Goal: Task Accomplishment & Management: Manage account settings

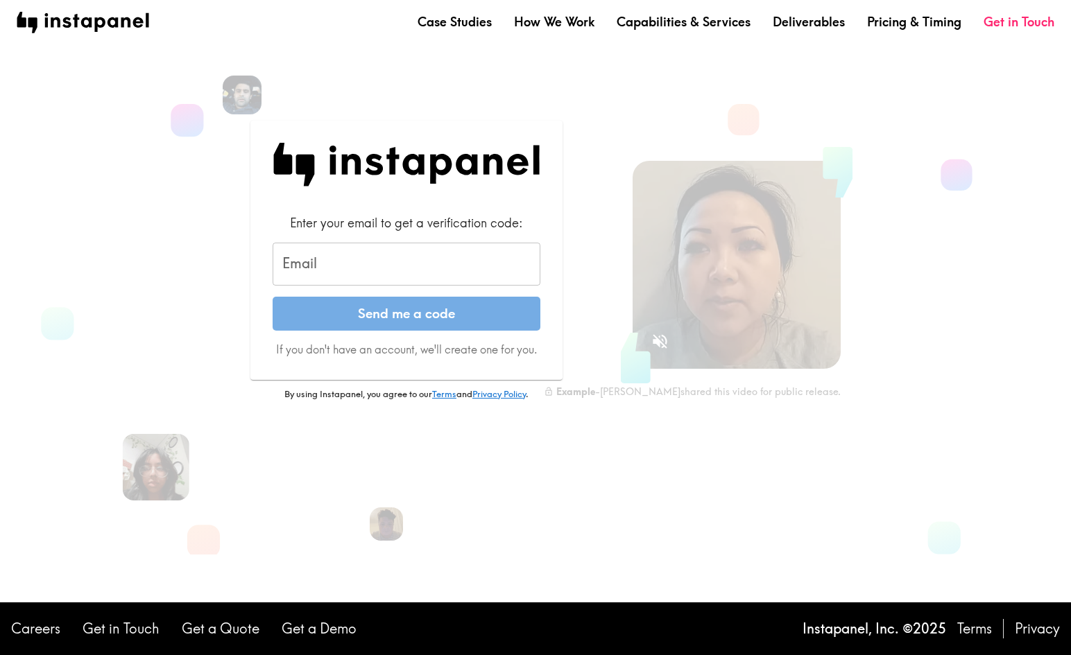
click at [479, 273] on input "Email" at bounding box center [407, 264] width 268 height 43
type input "[PERSON_NAME][EMAIL_ADDRESS][DOMAIN_NAME]"
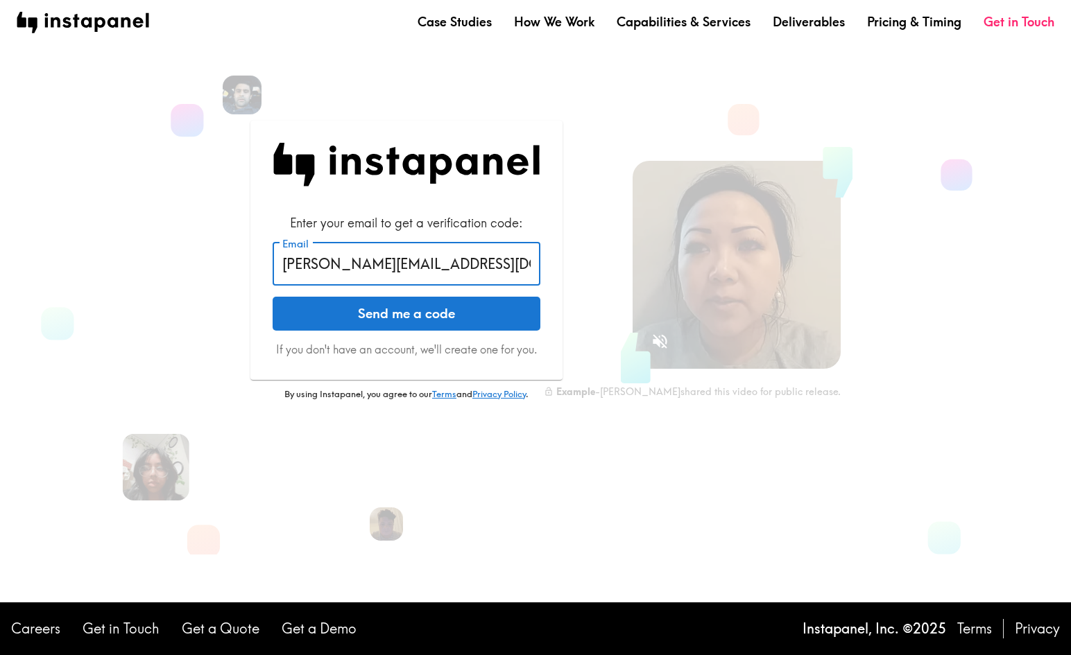
click at [438, 317] on button "Send me a code" at bounding box center [407, 314] width 268 height 35
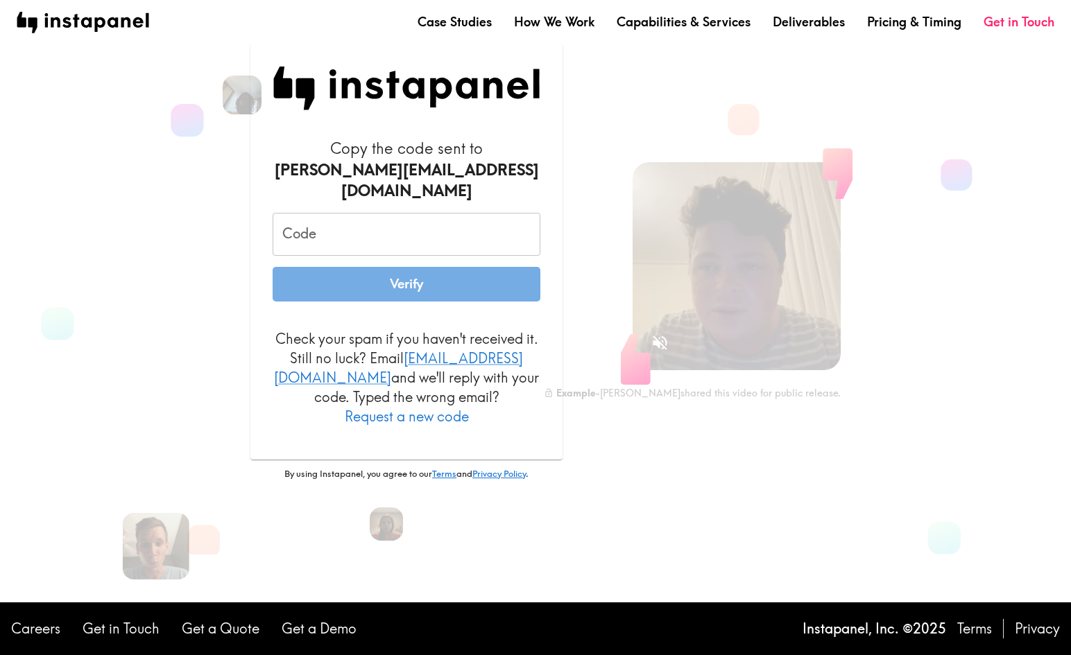
click at [424, 226] on input "Code" at bounding box center [407, 234] width 268 height 43
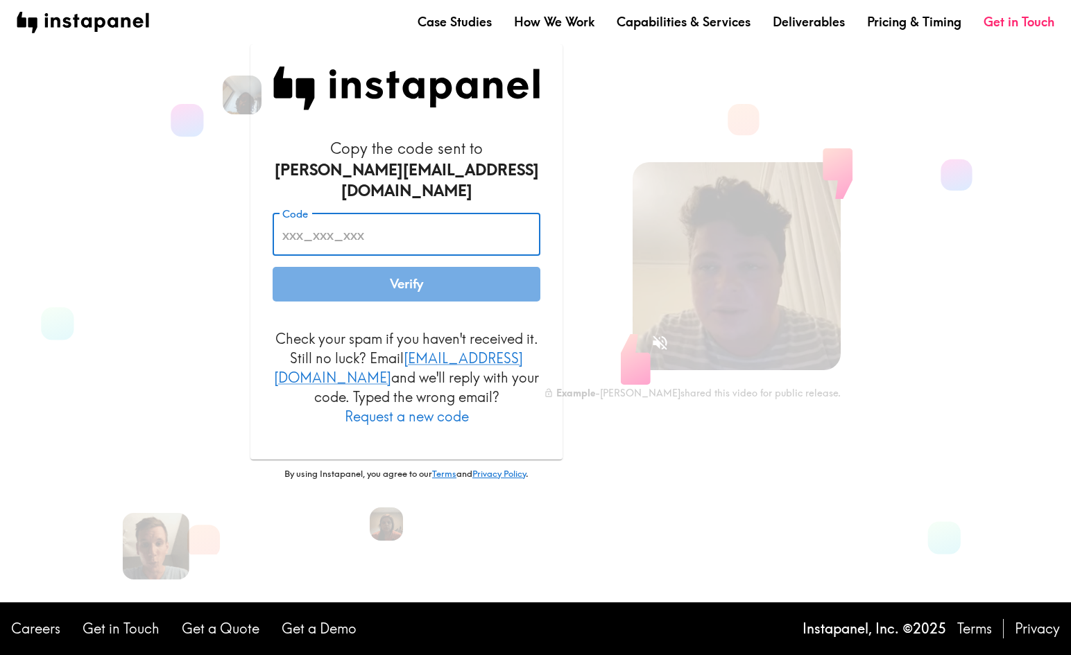
paste input "nu9_h3J_Pfa"
type input "nu9_h3J_Pfa"
click at [429, 276] on button "Verify" at bounding box center [407, 284] width 268 height 35
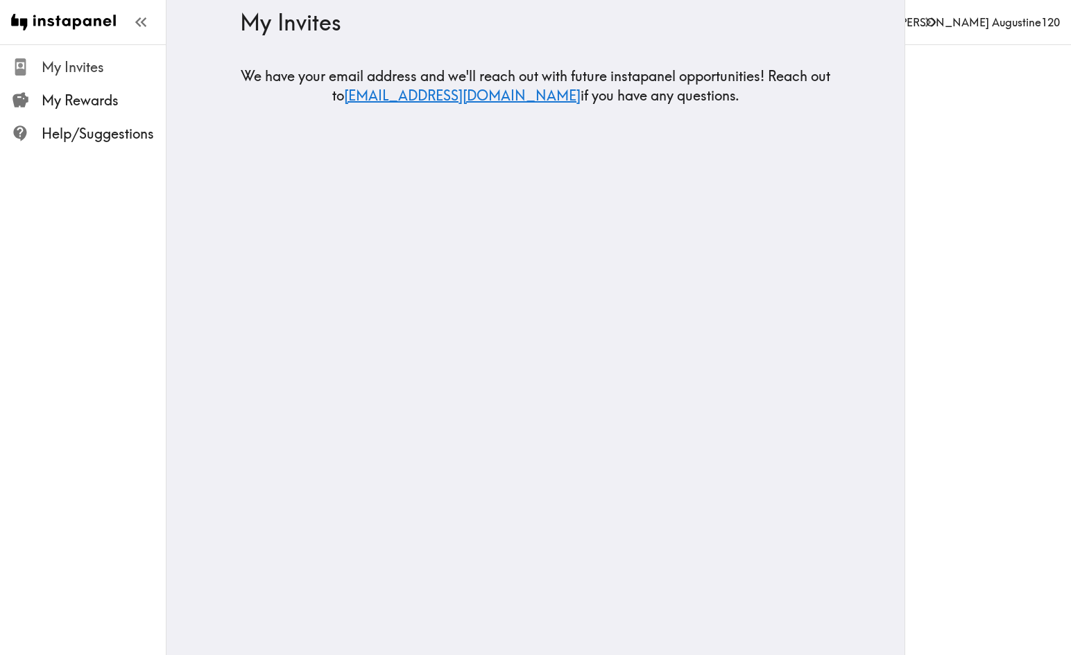
click at [128, 70] on span "My Invites" at bounding box center [104, 67] width 124 height 19
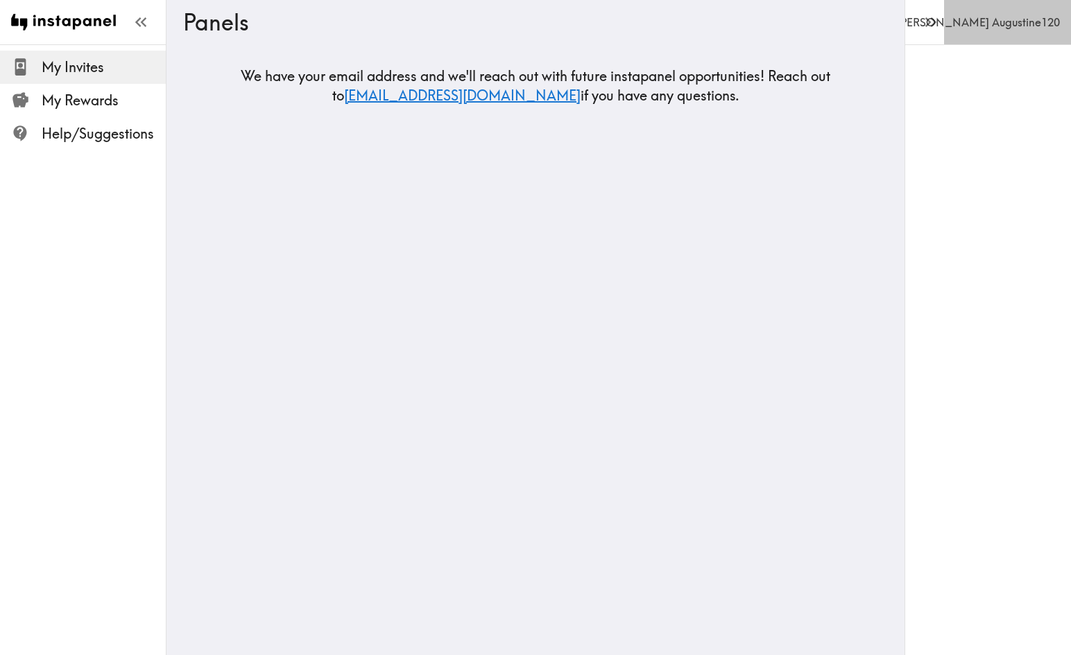
click at [1004, 42] on link "E [PERSON_NAME] Augustine120" at bounding box center [1007, 22] width 127 height 44
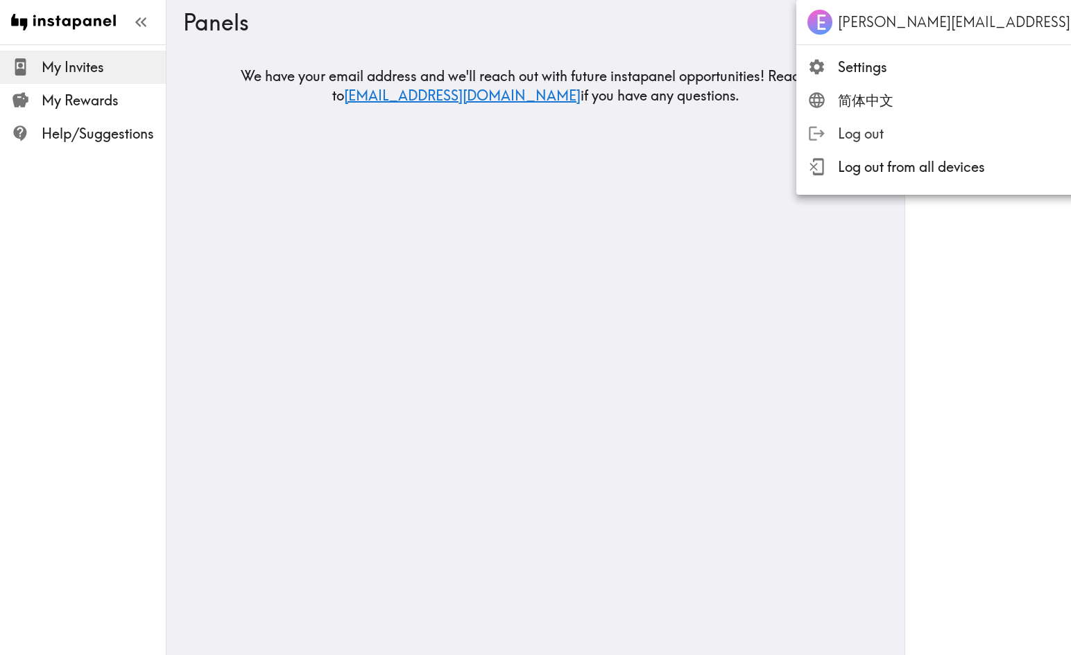
click at [925, 141] on span "Log out" at bounding box center [1018, 133] width 361 height 19
